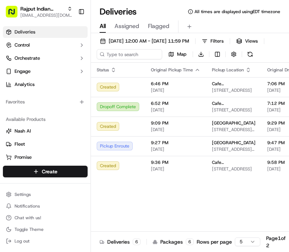
click at [83, 10] on button "Toggle Sidebar" at bounding box center [81, 11] width 12 height 12
click at [192, 37] on button "[DATE] 12:00 AM - [DATE] 11:59 PM" at bounding box center [145, 41] width 96 height 10
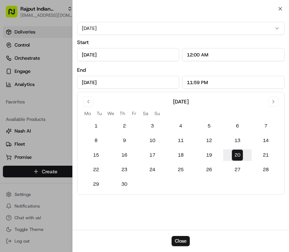
click at [277, 7] on icon "button" at bounding box center [280, 9] width 6 height 6
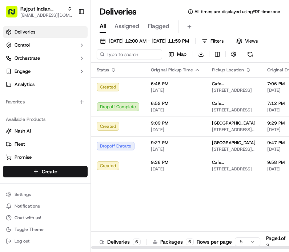
click at [198, 165] on span "9:36 PM" at bounding box center [175, 162] width 49 height 6
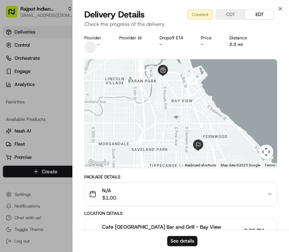
click at [280, 8] on icon "button" at bounding box center [280, 9] width 6 height 6
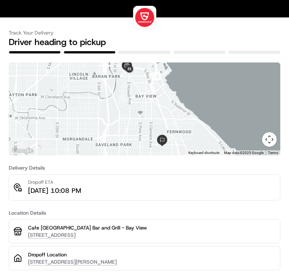
scroll to position [14, 0]
